Goal: Task Accomplishment & Management: Manage account settings

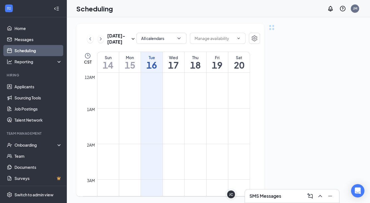
scroll to position [273, 0]
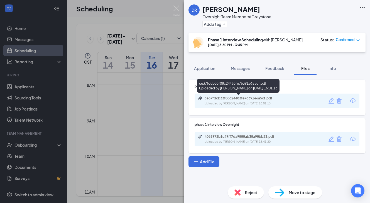
click at [212, 99] on div "ce37fdcb33f08c24483fe76391e6a5cf.pdf" at bounding box center [243, 98] width 78 height 4
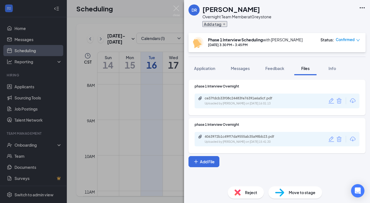
click at [207, 24] on button "Add a tag" at bounding box center [214, 24] width 25 height 6
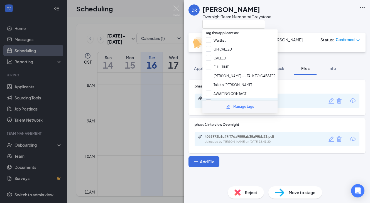
click at [208, 100] on input "WAITING TO MOVE TO PHASE 2" at bounding box center [234, 103] width 57 height 6
checkbox input "true"
click at [155, 10] on div "[PERSON_NAME] Overnight Team Member at [GEOGRAPHIC_DATA] Phase 1 Interview Sche…" at bounding box center [185, 101] width 370 height 203
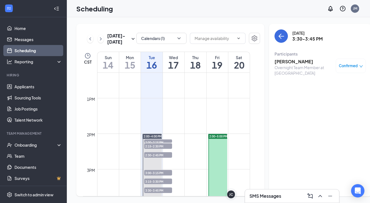
scroll to position [500, 0]
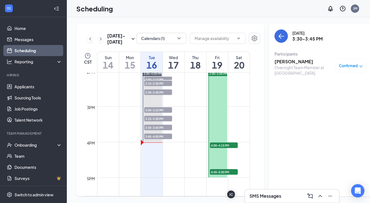
click at [155, 122] on span "3:15-3:30 PM" at bounding box center [158, 119] width 28 height 6
click at [280, 59] on h3 "[PERSON_NAME]" at bounding box center [303, 62] width 58 height 6
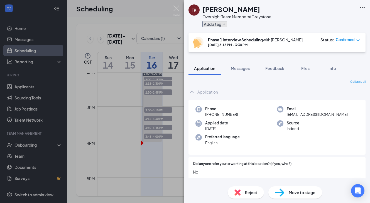
click at [213, 22] on button "Add a tag" at bounding box center [214, 24] width 25 height 6
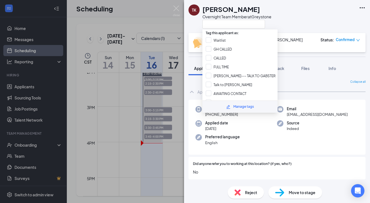
click at [230, 105] on icon "Pencil" at bounding box center [228, 107] width 4 height 4
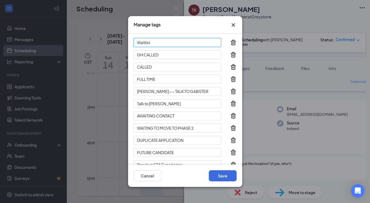
click at [168, 42] on input "Waitlist" at bounding box center [176, 42] width 87 height 9
type input "W"
type input "reject"
click at [229, 173] on button "Save" at bounding box center [223, 175] width 28 height 11
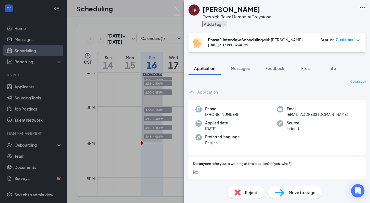
click at [217, 25] on button "Add a tag" at bounding box center [214, 24] width 25 height 6
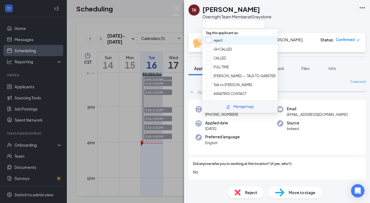
click at [207, 41] on input "reject" at bounding box center [214, 40] width 17 height 6
checkbox input "true"
click at [189, 19] on div "TK [PERSON_NAME] Overnight Team Member at [GEOGRAPHIC_DATA]" at bounding box center [229, 16] width 83 height 24
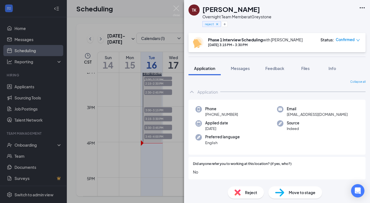
click at [153, 19] on div "TK [PERSON_NAME] Overnight Team Member at [GEOGRAPHIC_DATA] reject Phase 1 Inte…" at bounding box center [185, 101] width 370 height 203
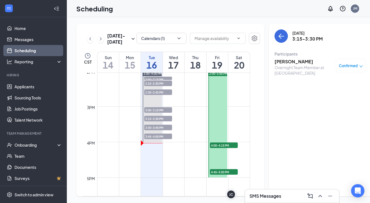
click at [158, 113] on span "3:00-3:15 PM" at bounding box center [158, 110] width 28 height 6
click at [283, 63] on h3 "[PERSON_NAME]" at bounding box center [303, 62] width 58 height 6
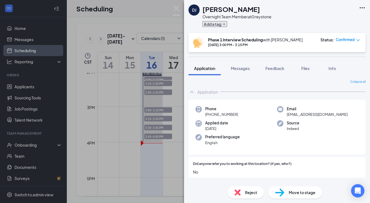
click at [212, 24] on button "Add a tag" at bounding box center [214, 24] width 25 height 6
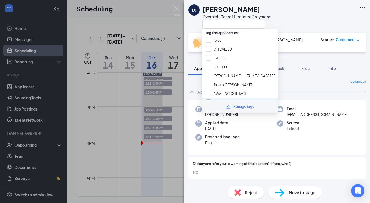
click at [209, 100] on input "WAITING TO MOVE TO PHASE 2" at bounding box center [234, 103] width 57 height 6
checkbox input "true"
click at [149, 51] on div "DJ [PERSON_NAME] Overnight Team Member at [GEOGRAPHIC_DATA] Phase 1 Interview S…" at bounding box center [185, 101] width 370 height 203
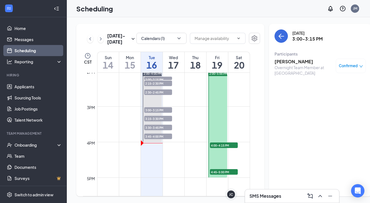
click at [155, 95] on span "2:30-2:45 PM" at bounding box center [158, 93] width 28 height 6
click at [278, 60] on h3 "[PERSON_NAME]" at bounding box center [303, 62] width 58 height 6
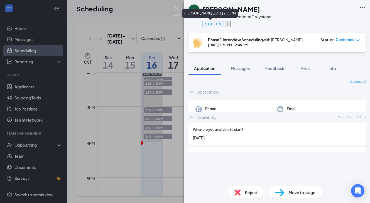
click at [229, 24] on icon "Plus" at bounding box center [227, 24] width 3 height 3
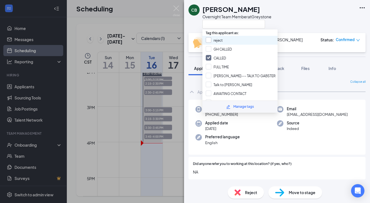
click at [208, 41] on input "reject" at bounding box center [214, 40] width 17 height 6
checkbox input "true"
click at [149, 57] on div "[PERSON_NAME] Overnight Team Member at [GEOGRAPHIC_DATA] Phase 1 Interview Sche…" at bounding box center [185, 101] width 370 height 203
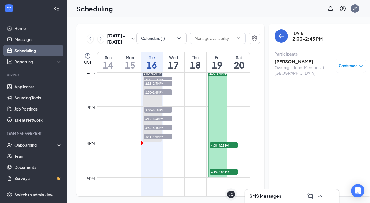
click at [161, 86] on span "2:15-2:30 PM" at bounding box center [158, 84] width 28 height 6
click at [159, 86] on span "2:15-2:30 PM" at bounding box center [158, 84] width 28 height 6
click at [281, 61] on h3 "[PERSON_NAME]" at bounding box center [303, 62] width 58 height 6
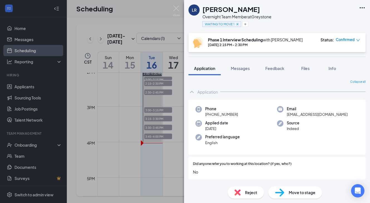
click at [164, 55] on div "LR [PERSON_NAME] Overnight Team Member at [GEOGRAPHIC_DATA] WAITING TO MOVE TO …" at bounding box center [185, 101] width 370 height 203
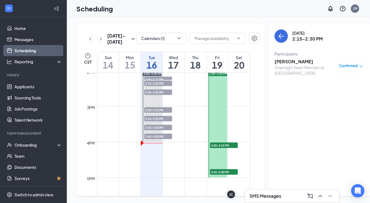
click at [158, 82] on span "2:00-2:15 PM" at bounding box center [158, 80] width 28 height 6
click at [279, 60] on h3 "[PERSON_NAME]" at bounding box center [303, 62] width 58 height 6
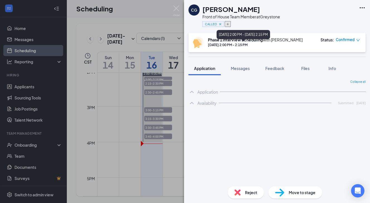
click at [229, 26] on button "button" at bounding box center [227, 24] width 6 height 6
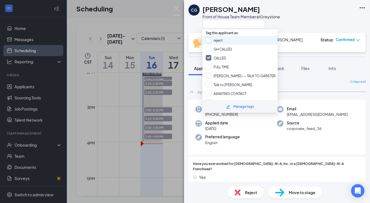
click at [208, 40] on input "reject" at bounding box center [214, 40] width 17 height 6
checkbox input "true"
click at [314, 13] on div "CG [PERSON_NAME] Front of House Team Member at [GEOGRAPHIC_DATA]" at bounding box center [277, 16] width 186 height 33
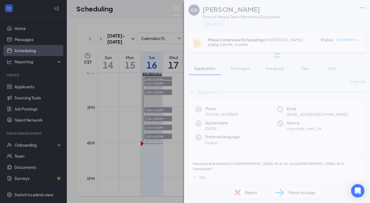
click at [143, 23] on div "CG [PERSON_NAME] Front of House Team Member at [GEOGRAPHIC_DATA] CALLED Phase 1…" at bounding box center [185, 101] width 370 height 203
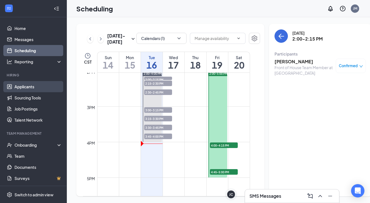
click at [32, 88] on link "Applicants" at bounding box center [38, 86] width 48 height 11
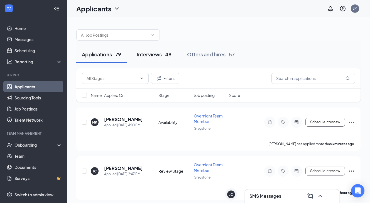
click at [159, 55] on div "Interviews · 49" at bounding box center [154, 54] width 35 height 7
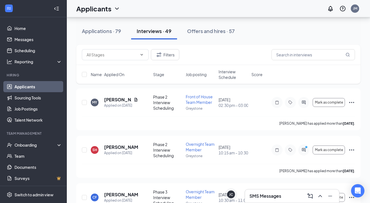
scroll to position [43, 0]
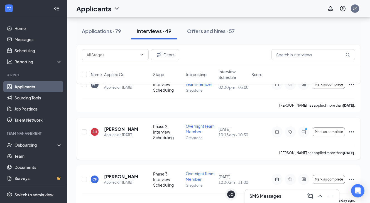
click at [197, 128] on span "Overnight Team Member" at bounding box center [199, 129] width 29 height 11
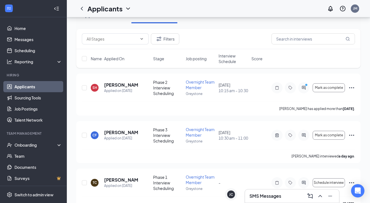
scroll to position [25, 0]
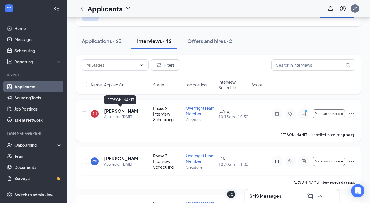
click at [117, 109] on h5 "[PERSON_NAME]" at bounding box center [121, 111] width 34 height 6
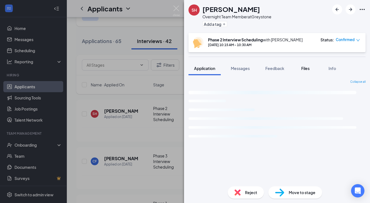
click at [306, 70] on span "Files" at bounding box center [305, 68] width 8 height 5
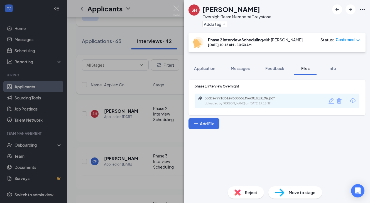
click at [207, 68] on span "Application" at bounding box center [204, 68] width 21 height 5
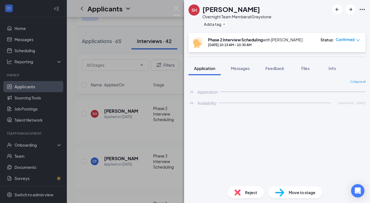
click at [133, 126] on div "SH [PERSON_NAME] Overnight Team Member at [GEOGRAPHIC_DATA] Add a tag Phase 2 I…" at bounding box center [185, 101] width 370 height 203
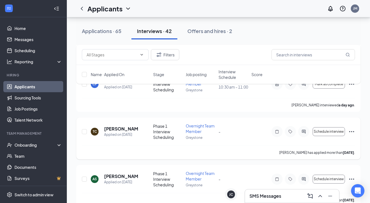
scroll to position [102, 0]
click at [302, 130] on icon "ActiveChat" at bounding box center [303, 132] width 7 height 4
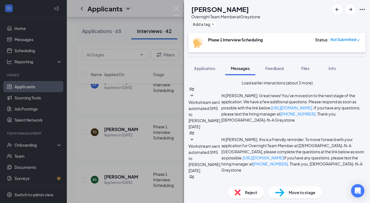
scroll to position [188, 0]
click at [162, 105] on div "TC [PERSON_NAME] Overnight Team Member at [GEOGRAPHIC_DATA] Add a tag Phase 1 I…" at bounding box center [185, 101] width 370 height 203
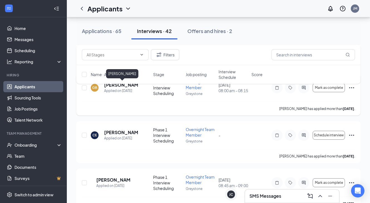
scroll to position [575, 0]
click at [112, 130] on h5 "[PERSON_NAME]" at bounding box center [121, 132] width 34 height 6
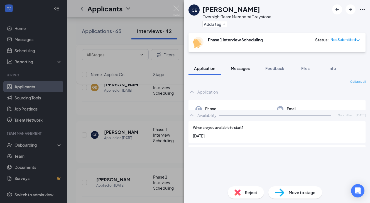
click at [241, 69] on span "Messages" at bounding box center [240, 68] width 19 height 5
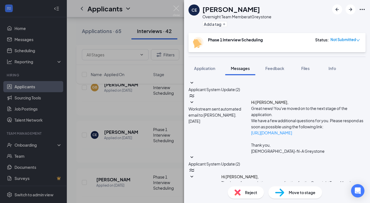
scroll to position [134, 0]
click at [157, 122] on div "CE [PERSON_NAME] Overnight Team Member at [GEOGRAPHIC_DATA] Add a tag Phase 1 I…" at bounding box center [185, 101] width 370 height 203
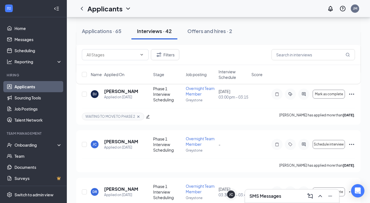
scroll to position [864, 0]
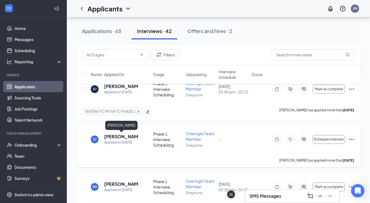
click at [116, 137] on h5 "[PERSON_NAME]" at bounding box center [121, 137] width 34 height 6
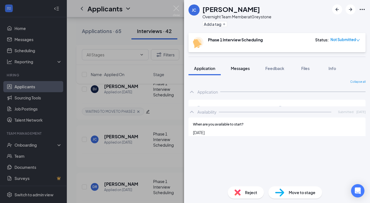
click at [239, 69] on span "Messages" at bounding box center [240, 68] width 19 height 5
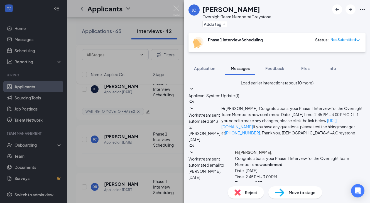
scroll to position [194, 0]
click at [155, 133] on div "[PERSON_NAME] [PERSON_NAME] Overnight Team Member at [GEOGRAPHIC_DATA] Add a ta…" at bounding box center [185, 101] width 370 height 203
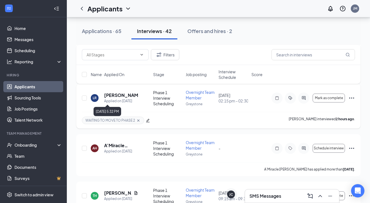
scroll to position [1102, 0]
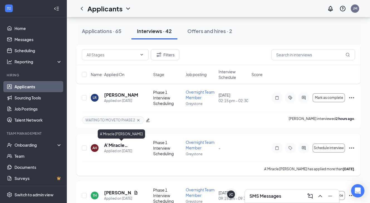
click at [115, 147] on h5 "A’Miracle [PERSON_NAME]" at bounding box center [121, 145] width 34 height 6
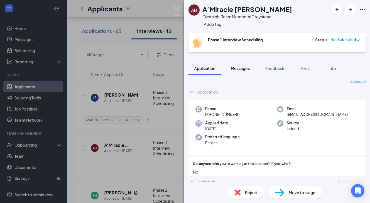
click at [240, 69] on span "Messages" at bounding box center [240, 68] width 19 height 5
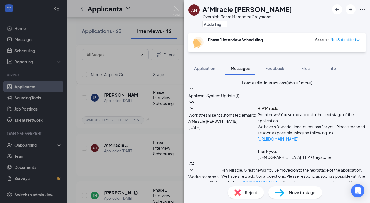
scroll to position [178, 0]
click at [245, 192] on span "Reject" at bounding box center [251, 193] width 12 height 6
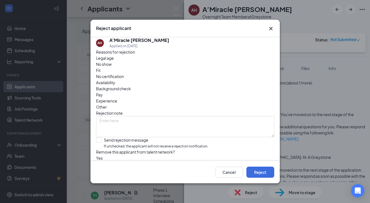
click at [112, 67] on span "No show" at bounding box center [104, 64] width 16 height 6
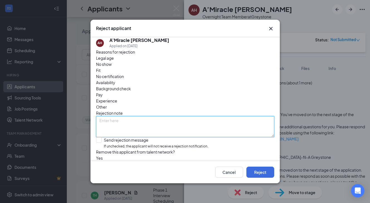
click at [136, 116] on textarea at bounding box center [185, 126] width 178 height 21
type textarea "No resposne"
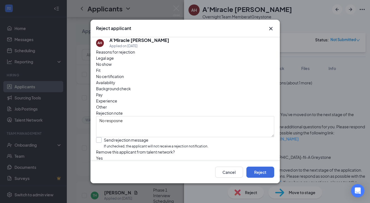
click at [97, 137] on input "Send rejection message If unchecked, the applicant will not receive a rejection…" at bounding box center [152, 143] width 112 height 12
checkbox input "true"
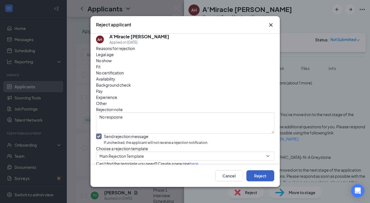
click at [257, 176] on button "Reject" at bounding box center [260, 175] width 28 height 11
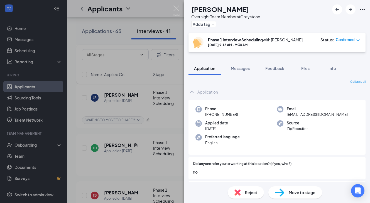
click at [153, 138] on div "TH [PERSON_NAME] Overnight Team Member at [GEOGRAPHIC_DATA] Add a tag Phase 1 I…" at bounding box center [185, 101] width 370 height 203
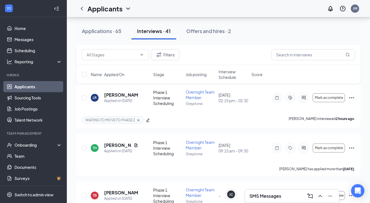
scroll to position [1164, 0]
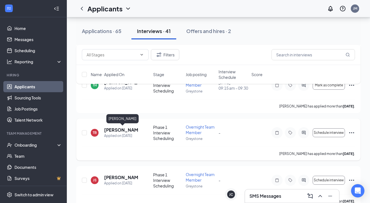
click at [120, 128] on h5 "[PERSON_NAME]" at bounding box center [121, 130] width 34 height 6
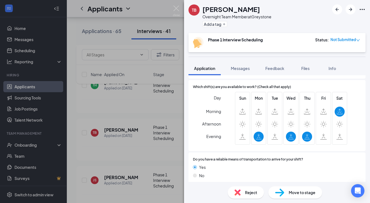
scroll to position [184, 0]
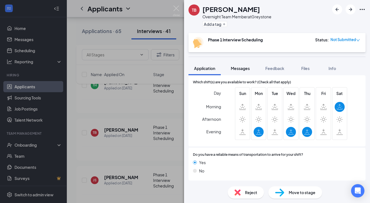
click at [244, 67] on span "Messages" at bounding box center [240, 68] width 19 height 5
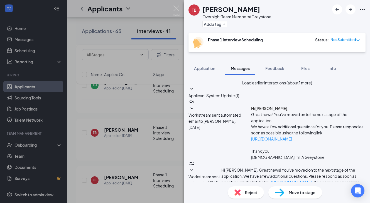
click at [237, 190] on img at bounding box center [237, 193] width 6 height 6
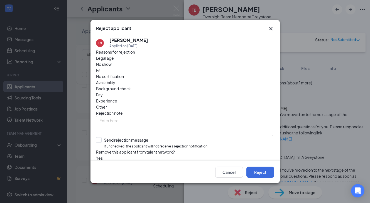
click at [112, 67] on span "No show" at bounding box center [104, 64] width 16 height 6
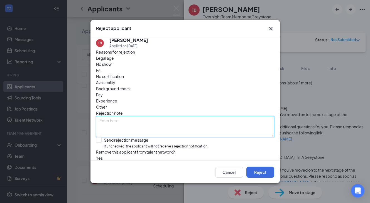
click at [140, 116] on textarea at bounding box center [185, 126] width 178 height 21
type textarea "no respo"
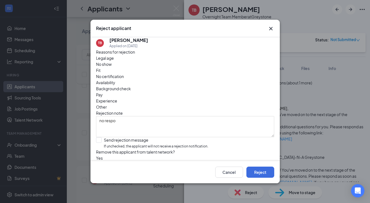
click at [270, 27] on icon "Cross" at bounding box center [270, 28] width 3 height 3
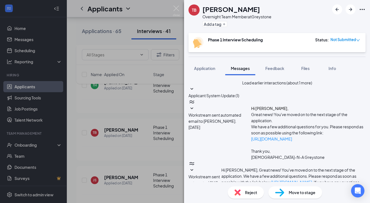
click at [129, 135] on div "TB [PERSON_NAME] Overnight Team Member at [GEOGRAPHIC_DATA] Add a tag Phase 1 I…" at bounding box center [185, 101] width 370 height 203
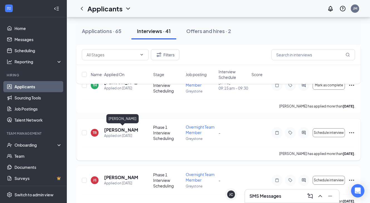
click at [127, 132] on h5 "[PERSON_NAME]" at bounding box center [121, 130] width 34 height 6
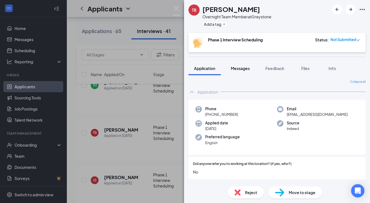
click at [241, 67] on span "Messages" at bounding box center [240, 68] width 19 height 5
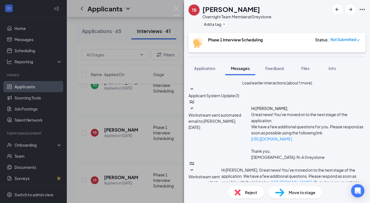
click at [249, 196] on div "Reject" at bounding box center [245, 193] width 36 height 12
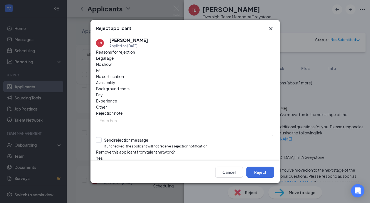
click at [112, 67] on span "No show" at bounding box center [104, 64] width 16 height 6
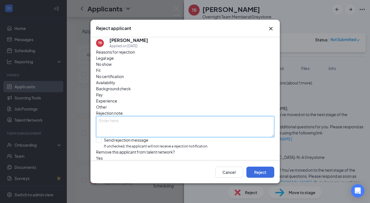
click at [134, 116] on textarea at bounding box center [185, 126] width 178 height 21
click at [118, 116] on textarea "no resposne" at bounding box center [185, 126] width 178 height 21
type textarea "no response"
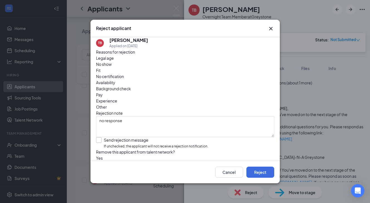
click at [98, 137] on input "Send rejection message If unchecked, the applicant will not receive a rejection…" at bounding box center [152, 143] width 112 height 12
checkbox input "true"
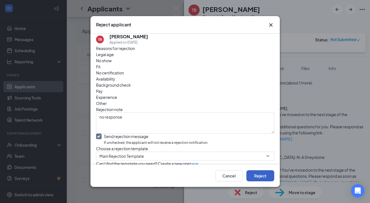
click at [253, 174] on button "Reject" at bounding box center [260, 175] width 28 height 11
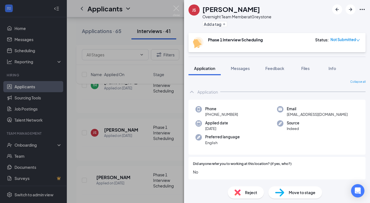
click at [159, 143] on div "JS [PERSON_NAME] Overnight Team Member at [GEOGRAPHIC_DATA] Add a tag Phase 1 I…" at bounding box center [185, 101] width 370 height 203
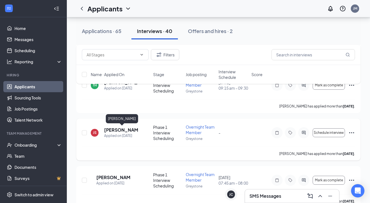
click at [112, 130] on h5 "[PERSON_NAME]" at bounding box center [121, 130] width 34 height 6
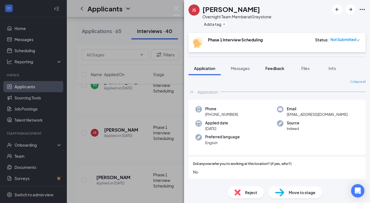
click at [278, 67] on span "Feedback" at bounding box center [274, 68] width 19 height 5
click at [236, 67] on span "Messages" at bounding box center [240, 68] width 19 height 5
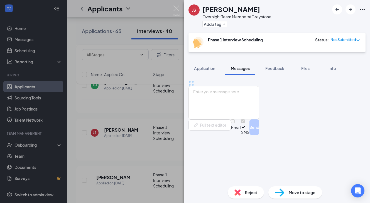
click at [244, 70] on span "Messages" at bounding box center [240, 68] width 19 height 5
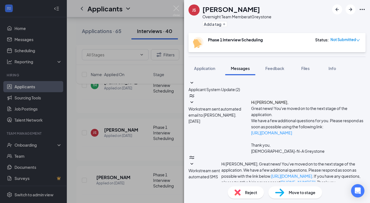
click at [134, 148] on div "JS [PERSON_NAME] Overnight Team Member at [GEOGRAPHIC_DATA] Add a tag Phase 1 I…" at bounding box center [185, 101] width 370 height 203
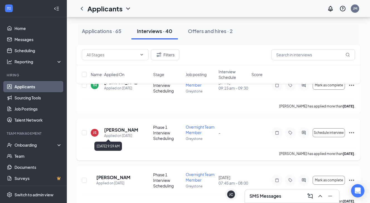
click at [115, 129] on h5 "[PERSON_NAME]" at bounding box center [121, 130] width 34 height 6
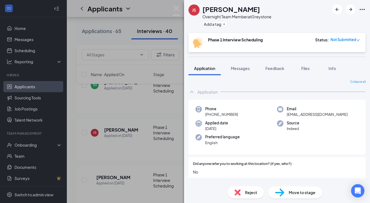
click at [252, 191] on span "Reject" at bounding box center [251, 193] width 12 height 6
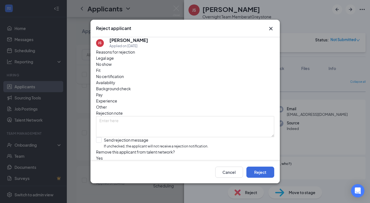
click at [112, 67] on span "No show" at bounding box center [104, 64] width 16 height 6
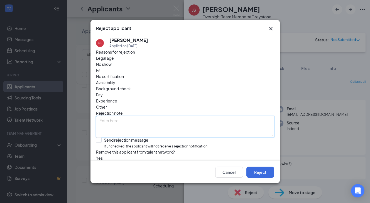
click at [146, 116] on textarea at bounding box center [185, 126] width 178 height 21
type textarea "no response"
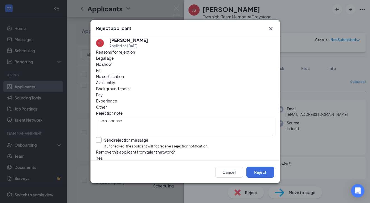
click at [103, 137] on input "Send rejection message If unchecked, the applicant will not receive a rejection…" at bounding box center [152, 143] width 112 height 12
checkbox input "true"
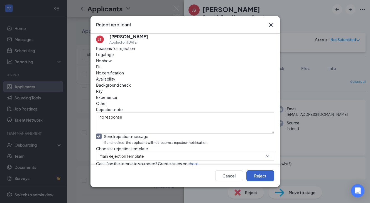
click at [263, 178] on button "Reject" at bounding box center [260, 175] width 28 height 11
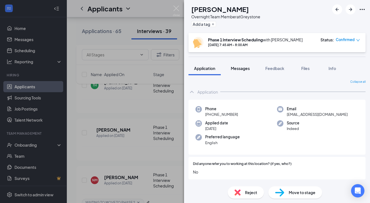
click at [247, 66] on div "Messages" at bounding box center [240, 69] width 19 height 6
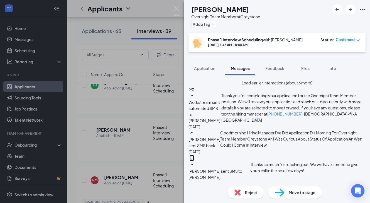
scroll to position [261, 0]
click at [168, 154] on div "DF [PERSON_NAME] Overnight Team Member at [GEOGRAPHIC_DATA] Add a tag Phase 1 I…" at bounding box center [185, 101] width 370 height 203
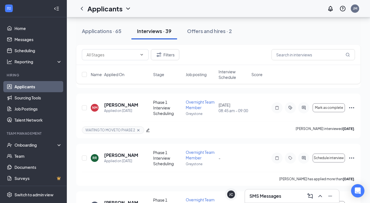
scroll to position [1238, 0]
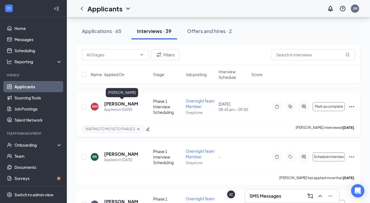
click at [114, 105] on h5 "[PERSON_NAME]" at bounding box center [121, 104] width 34 height 6
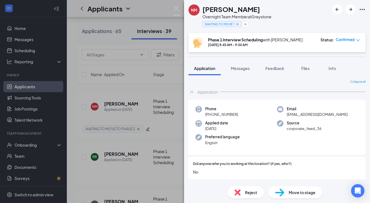
click at [290, 194] on span "Move to stage" at bounding box center [301, 193] width 27 height 6
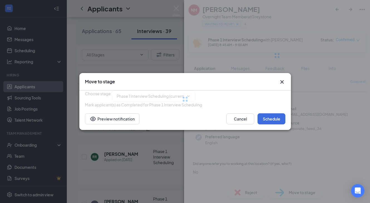
type input "Phase 2 Interview Scheduling (next stage)"
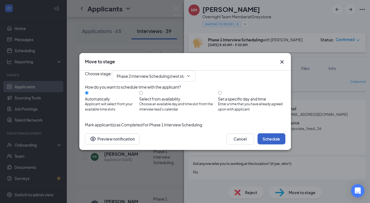
click at [270, 145] on button "Schedule" at bounding box center [271, 138] width 28 height 11
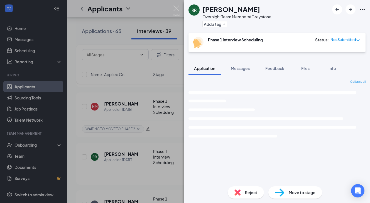
click at [124, 137] on div "RR [PERSON_NAME] Overnight Team Member at [GEOGRAPHIC_DATA] Add a tag Phase 1 I…" at bounding box center [185, 101] width 370 height 203
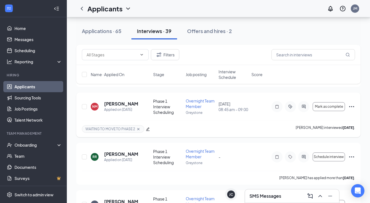
click at [137, 129] on icon "Cross" at bounding box center [138, 129] width 2 height 2
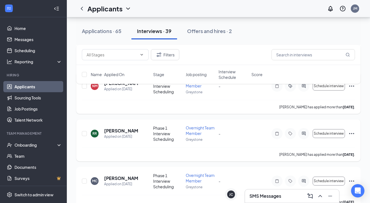
scroll to position [1261, 0]
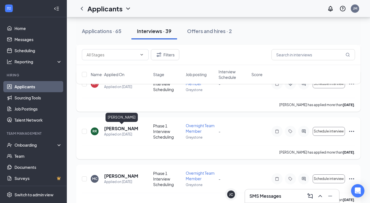
click at [113, 129] on h5 "[PERSON_NAME]" at bounding box center [121, 129] width 34 height 6
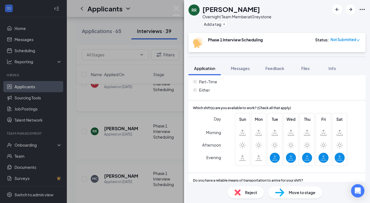
scroll to position [184, 0]
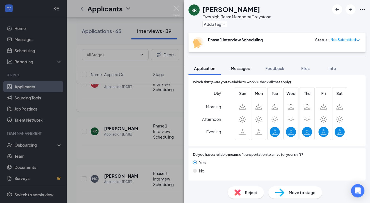
click at [244, 69] on span "Messages" at bounding box center [240, 68] width 19 height 5
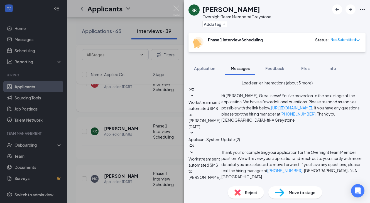
click at [270, 86] on button "Load earlier interactions (about 3 more)" at bounding box center [276, 83] width 71 height 6
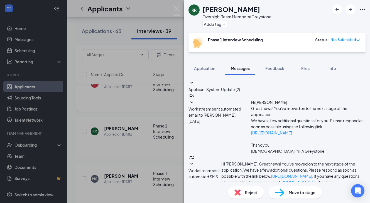
scroll to position [79, 0]
click at [242, 194] on div "Reject" at bounding box center [245, 193] width 36 height 12
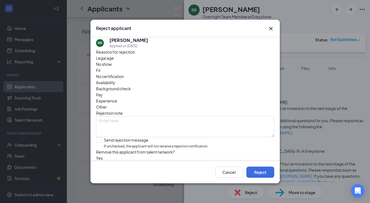
click at [112, 67] on span "No show" at bounding box center [104, 64] width 16 height 6
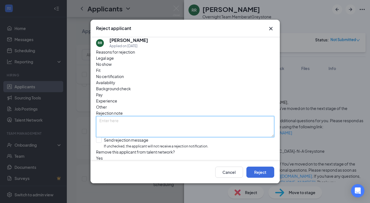
click at [138, 116] on textarea at bounding box center [185, 126] width 178 height 21
type textarea "no response"
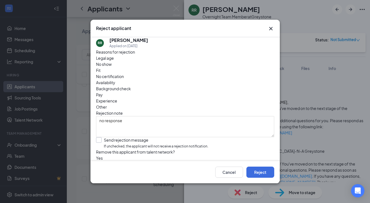
click at [98, 137] on input "Send rejection message If unchecked, the applicant will not receive a rejection…" at bounding box center [152, 143] width 112 height 12
checkbox input "true"
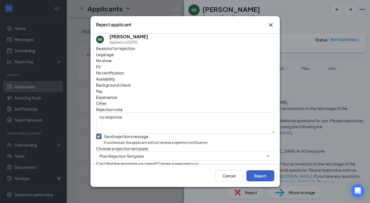
click at [259, 177] on button "Reject" at bounding box center [260, 175] width 28 height 11
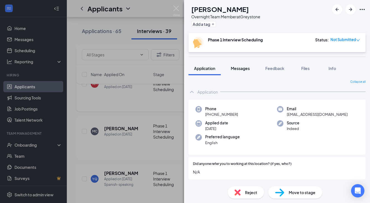
click at [240, 71] on span "Messages" at bounding box center [240, 68] width 19 height 5
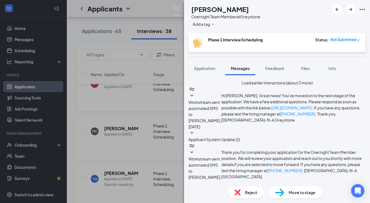
scroll to position [231, 0]
click at [246, 192] on span "Reject" at bounding box center [251, 193] width 12 height 6
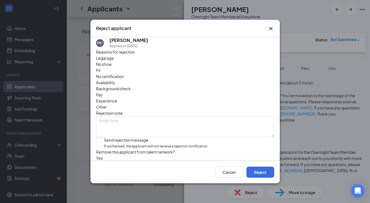
click at [112, 67] on span "No show" at bounding box center [104, 64] width 16 height 6
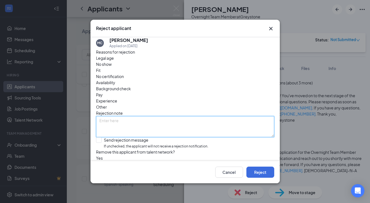
click at [133, 116] on textarea at bounding box center [185, 126] width 178 height 21
type textarea "no response"
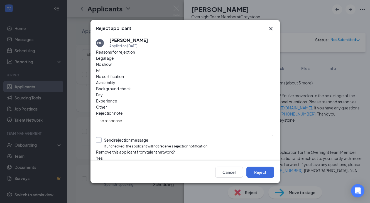
click at [99, 137] on input "Send rejection message If unchecked, the applicant will not receive a rejection…" at bounding box center [152, 143] width 112 height 12
checkbox input "true"
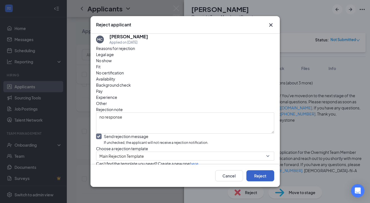
click at [256, 177] on button "Reject" at bounding box center [260, 175] width 28 height 11
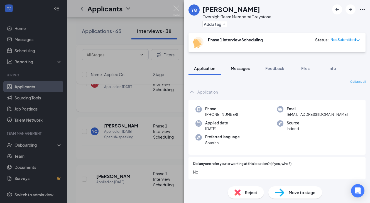
click at [238, 70] on span "Messages" at bounding box center [240, 68] width 19 height 5
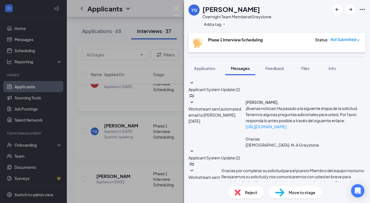
drag, startPoint x: 270, startPoint y: 101, endPoint x: 250, endPoint y: 109, distance: 21.5
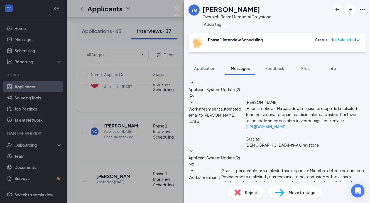
click at [246, 192] on span "Reject" at bounding box center [251, 193] width 12 height 6
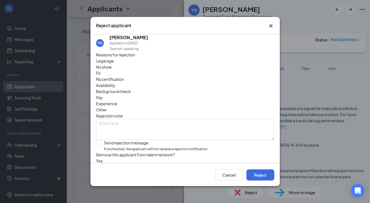
click at [112, 70] on span "No show" at bounding box center [104, 67] width 16 height 6
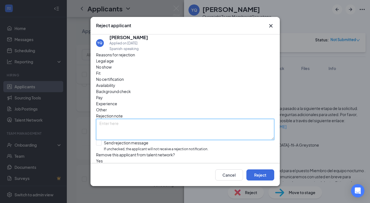
click at [136, 119] on textarea at bounding box center [185, 129] width 178 height 21
type textarea "no response"
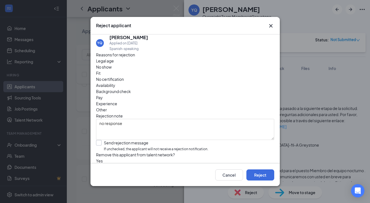
click at [99, 140] on input "Send rejection message If unchecked, the applicant will not receive a rejection…" at bounding box center [152, 146] width 112 height 12
checkbox input "true"
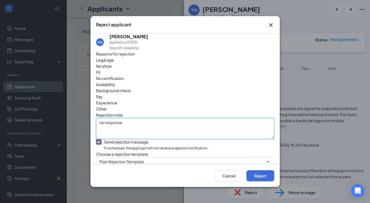
click at [161, 118] on textarea "no response" at bounding box center [185, 128] width 178 height 21
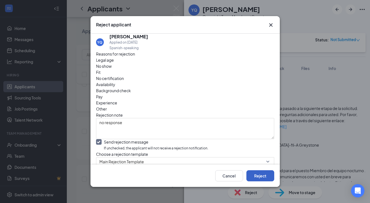
click at [270, 172] on button "Reject" at bounding box center [260, 175] width 28 height 11
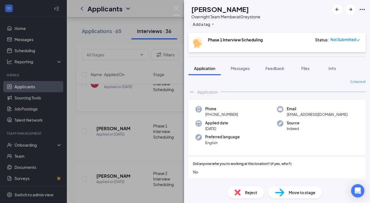
click at [167, 157] on div "ST [PERSON_NAME] Overnight Team Member at [GEOGRAPHIC_DATA] Add a tag Phase 1 I…" at bounding box center [185, 101] width 370 height 203
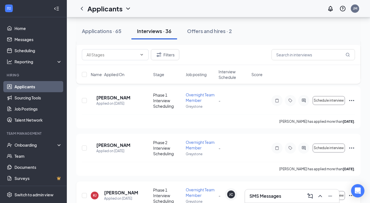
scroll to position [1291, 0]
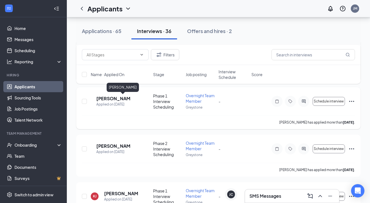
click at [122, 101] on h5 "[PERSON_NAME]" at bounding box center [113, 99] width 34 height 6
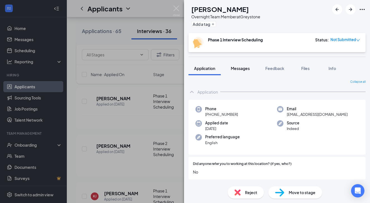
click at [244, 69] on span "Messages" at bounding box center [240, 68] width 19 height 5
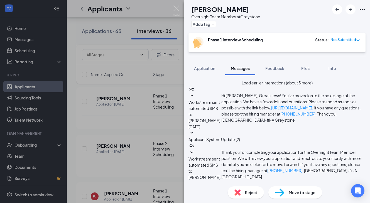
scroll to position [185, 0]
click at [238, 191] on img at bounding box center [237, 193] width 6 height 6
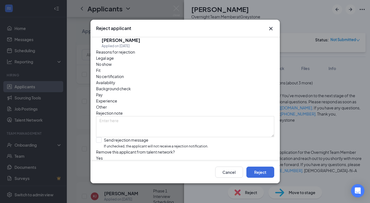
click at [112, 67] on span "No show" at bounding box center [104, 64] width 16 height 6
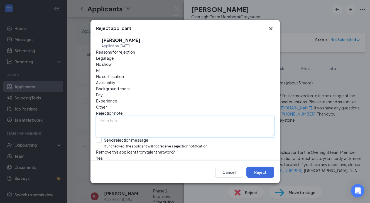
click at [143, 116] on textarea at bounding box center [185, 126] width 178 height 21
click at [129, 116] on textarea "no respsone" at bounding box center [185, 126] width 178 height 21
type textarea "no response"
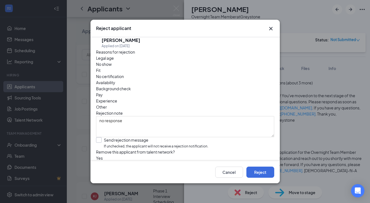
click at [98, 137] on input "Send rejection message If unchecked, the applicant will not receive a rejection…" at bounding box center [152, 143] width 112 height 12
checkbox input "true"
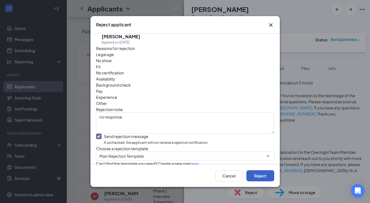
click at [254, 173] on button "Reject" at bounding box center [260, 175] width 28 height 11
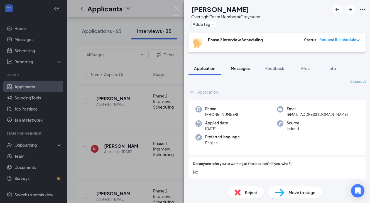
click at [244, 69] on span "Messages" at bounding box center [240, 68] width 19 height 5
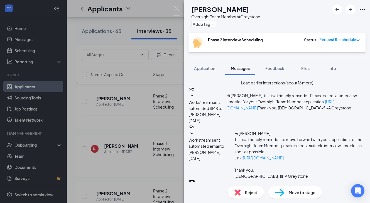
click at [122, 136] on div "[PERSON_NAME] [PERSON_NAME] Overnight Team Member at [GEOGRAPHIC_DATA] Add a ta…" at bounding box center [185, 101] width 370 height 203
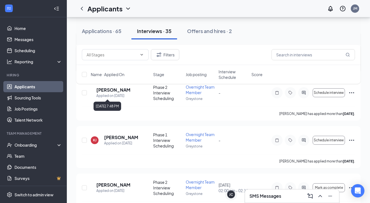
scroll to position [1299, 0]
click at [118, 139] on h5 "[PERSON_NAME]" at bounding box center [121, 138] width 34 height 6
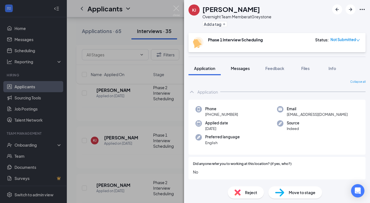
click at [245, 68] on span "Messages" at bounding box center [240, 68] width 19 height 5
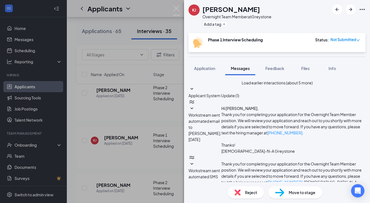
scroll to position [368, 0]
click at [251, 190] on span "Reject" at bounding box center [251, 193] width 12 height 6
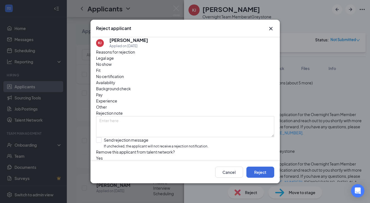
click at [112, 67] on span "No show" at bounding box center [104, 64] width 16 height 6
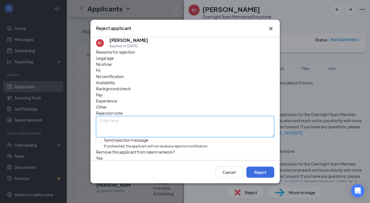
click at [142, 116] on textarea at bounding box center [185, 126] width 178 height 21
type textarea "no response"
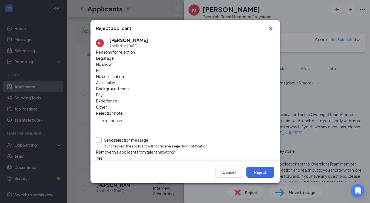
click at [99, 137] on input "Send rejection message If unchecked, the applicant will not receive a rejection…" at bounding box center [152, 143] width 112 height 12
checkbox input "true"
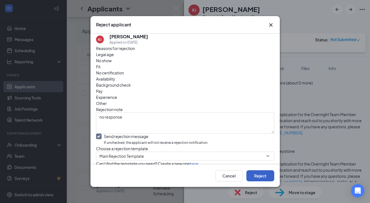
click at [269, 177] on button "Reject" at bounding box center [260, 175] width 28 height 11
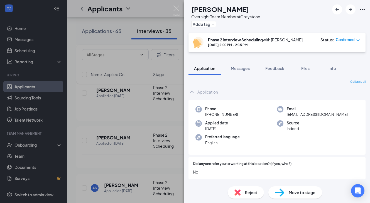
click at [131, 159] on div "KR [PERSON_NAME] Overnight Team Member at [GEOGRAPHIC_DATA] Add a tag Phase 2 I…" at bounding box center [185, 101] width 370 height 203
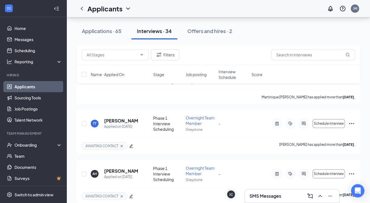
scroll to position [1459, 0]
click at [108, 122] on h5 "[PERSON_NAME]" at bounding box center [121, 121] width 34 height 6
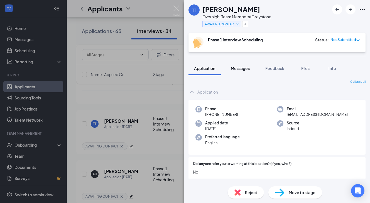
click at [242, 68] on span "Messages" at bounding box center [240, 68] width 19 height 5
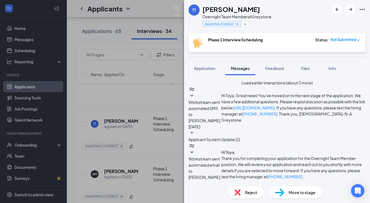
scroll to position [231, 0]
click at [240, 191] on div "Reject" at bounding box center [245, 193] width 36 height 12
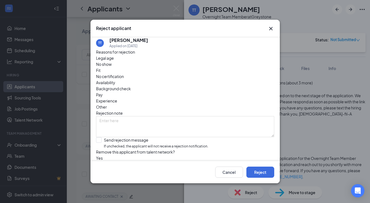
click at [112, 67] on span "No show" at bounding box center [104, 64] width 16 height 6
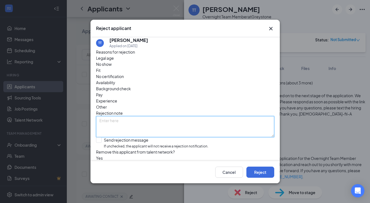
click at [151, 116] on textarea at bounding box center [185, 126] width 178 height 21
type textarea "no respe"
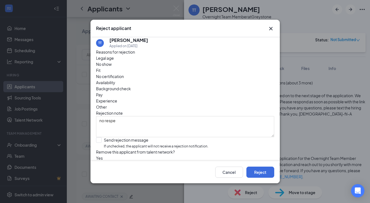
click at [271, 25] on icon "Cross" at bounding box center [270, 28] width 7 height 7
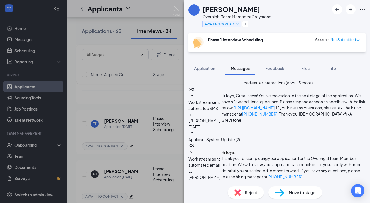
click at [252, 191] on span "Reject" at bounding box center [251, 193] width 12 height 6
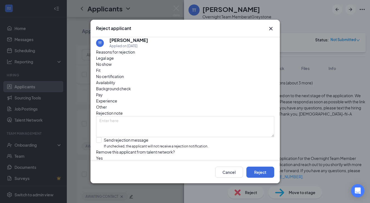
click at [112, 67] on span "No show" at bounding box center [104, 64] width 16 height 6
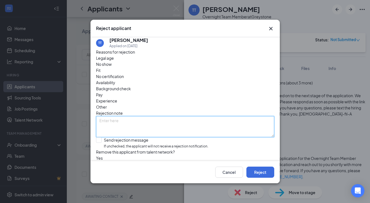
click at [142, 116] on textarea at bounding box center [185, 126] width 178 height 21
type textarea "no response"
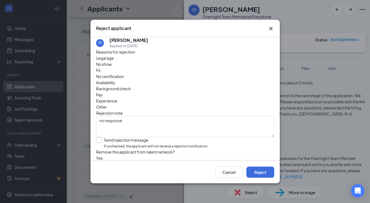
click at [101, 137] on input "Send rejection message If unchecked, the applicant will not receive a rejection…" at bounding box center [152, 143] width 112 height 12
checkbox input "true"
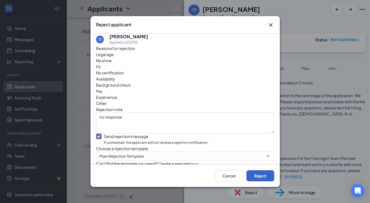
click at [254, 171] on button "Reject" at bounding box center [260, 175] width 28 height 11
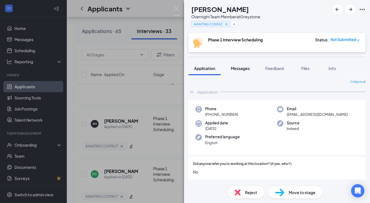
click at [237, 67] on span "Messages" at bounding box center [240, 68] width 19 height 5
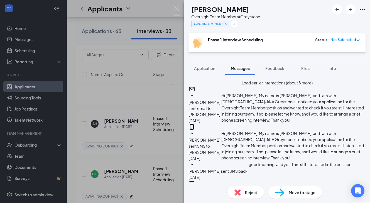
scroll to position [421, 0]
click at [138, 130] on div "AH [PERSON_NAME] Overnight Team Member at [GEOGRAPHIC_DATA] AWAITING CONTACT Ph…" at bounding box center [185, 101] width 370 height 203
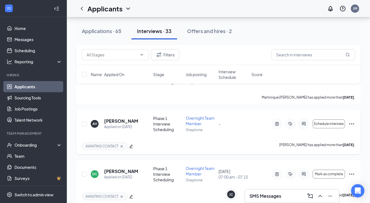
click at [352, 125] on icon "Ellipses" at bounding box center [351, 124] width 7 height 7
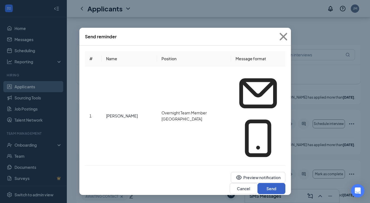
click at [271, 183] on button "Send" at bounding box center [271, 188] width 28 height 11
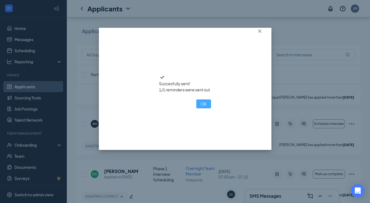
click at [196, 108] on button "OK" at bounding box center [203, 104] width 15 height 9
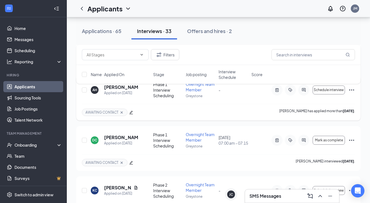
scroll to position [1496, 0]
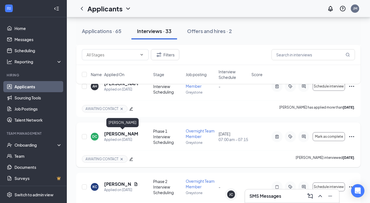
click at [111, 133] on h5 "[PERSON_NAME]" at bounding box center [121, 134] width 34 height 6
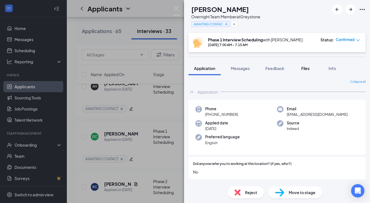
click at [305, 69] on span "Files" at bounding box center [305, 68] width 8 height 5
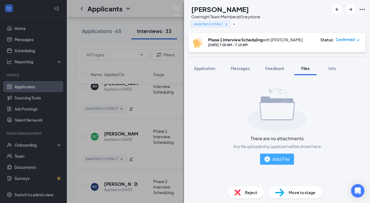
click at [271, 160] on div "Add File" at bounding box center [276, 159] width 25 height 7
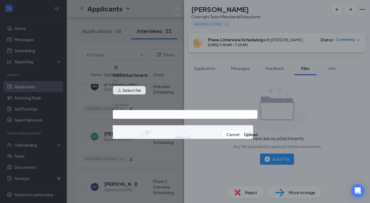
click at [144, 89] on button "Select file" at bounding box center [129, 90] width 33 height 9
click at [119, 66] on icon "Cross" at bounding box center [116, 67] width 7 height 7
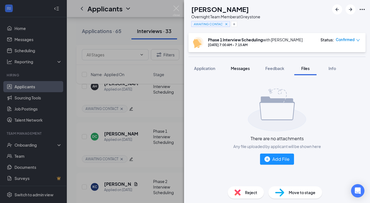
click at [247, 66] on span "Messages" at bounding box center [240, 68] width 19 height 5
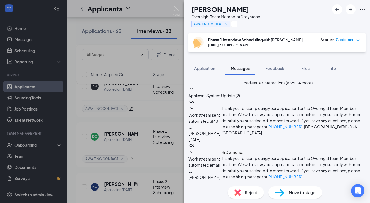
scroll to position [291, 0]
click at [301, 67] on div "Files" at bounding box center [305, 69] width 11 height 6
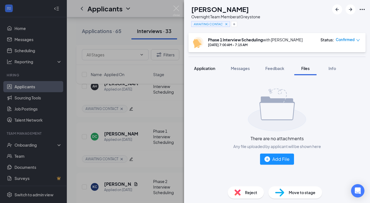
click at [210, 66] on span "Application" at bounding box center [204, 68] width 21 height 5
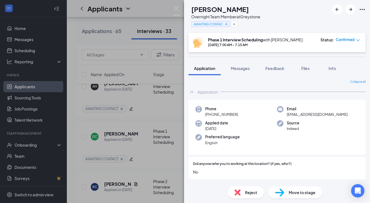
drag, startPoint x: 209, startPoint y: 114, endPoint x: 253, endPoint y: 114, distance: 43.1
click at [253, 114] on div "Phone [PHONE_NUMBER]" at bounding box center [235, 111] width 81 height 11
drag, startPoint x: 236, startPoint y: 115, endPoint x: 210, endPoint y: 116, distance: 26.2
click at [210, 116] on span "[PHONE_NUMBER]" at bounding box center [221, 115] width 33 height 6
copy span "[PHONE_NUMBER]"
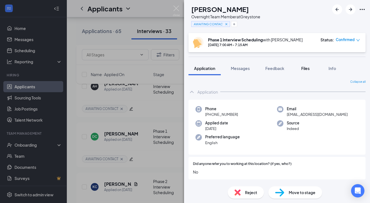
click at [304, 66] on span "Files" at bounding box center [305, 68] width 8 height 5
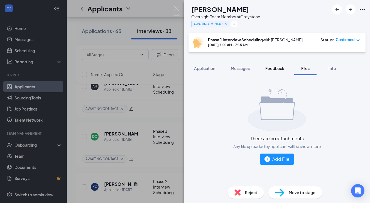
click at [274, 68] on span "Feedback" at bounding box center [274, 68] width 19 height 5
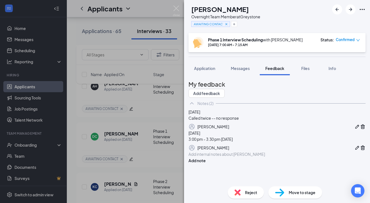
scroll to position [37, 0]
click at [256, 11] on div "[PERSON_NAME]" at bounding box center [225, 8] width 69 height 9
drag, startPoint x: 253, startPoint y: 9, endPoint x: 202, endPoint y: 9, distance: 51.4
click at [201, 9] on div "DC [PERSON_NAME] Overnight Team Member at [GEOGRAPHIC_DATA] AWAITING CONTACT" at bounding box center [224, 16] width 72 height 24
copy h1 "[PERSON_NAME]"
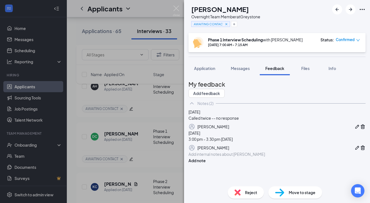
click at [300, 21] on div "DC [PERSON_NAME] Overnight Team Member at [GEOGRAPHIC_DATA] AWAITING CONTACT" at bounding box center [277, 16] width 186 height 33
click at [248, 71] on div "Messages" at bounding box center [240, 69] width 19 height 6
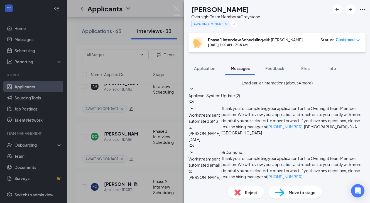
scroll to position [291, 0]
click at [250, 191] on span "Reject" at bounding box center [251, 193] width 12 height 6
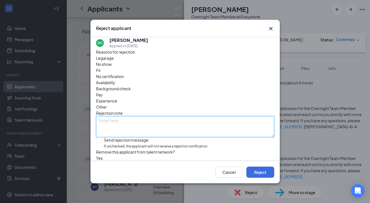
click at [112, 116] on textarea at bounding box center [185, 126] width 178 height 21
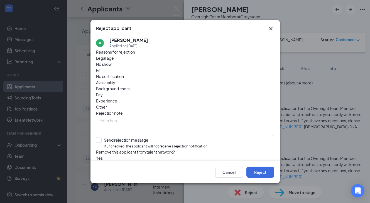
click at [271, 25] on icon "Cross" at bounding box center [270, 28] width 7 height 7
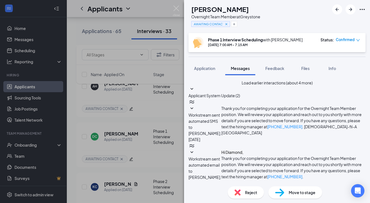
click at [293, 191] on span "Move to stage" at bounding box center [301, 193] width 27 height 6
type input "Phase 2 Interview Scheduling (next stage)"
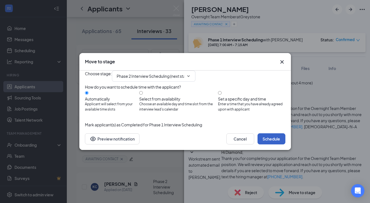
click at [269, 145] on button "Schedule" at bounding box center [271, 138] width 28 height 11
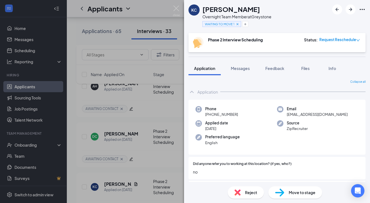
click at [294, 190] on span "Move to stage" at bounding box center [301, 193] width 27 height 6
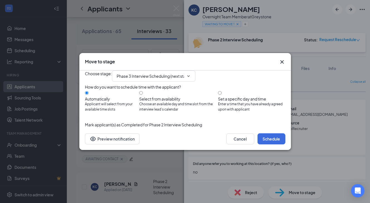
click at [284, 59] on icon "Cross" at bounding box center [281, 62] width 7 height 7
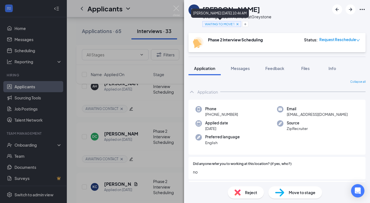
click at [238, 23] on icon "Cross" at bounding box center [237, 24] width 4 height 4
click at [132, 165] on div "KC [PERSON_NAME] Overnight Team Member at Greystone Add a tag Phase 2 Interview…" at bounding box center [185, 101] width 370 height 203
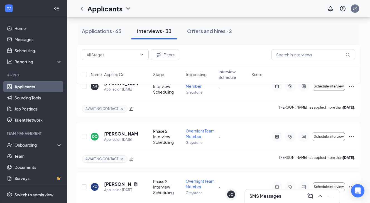
scroll to position [1514, 0]
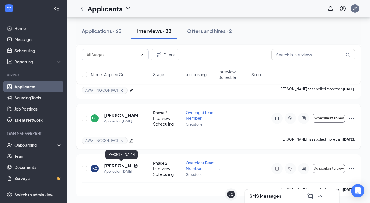
click at [121, 139] on icon "Cross" at bounding box center [121, 141] width 4 height 4
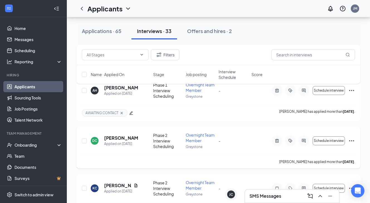
scroll to position [1479, 0]
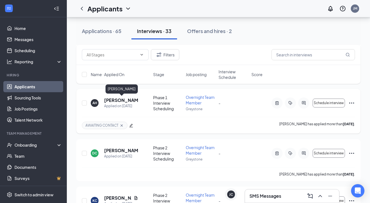
click at [114, 100] on h5 "[PERSON_NAME]" at bounding box center [121, 100] width 34 height 6
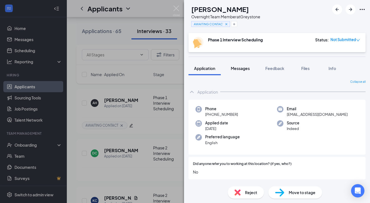
click at [247, 68] on span "Messages" at bounding box center [240, 68] width 19 height 5
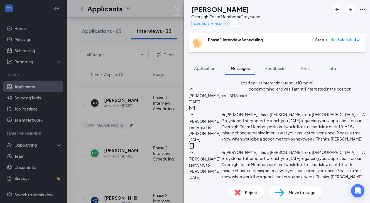
scroll to position [442, 0]
click at [176, 8] on img at bounding box center [176, 11] width 7 height 11
